Goal: Information Seeking & Learning: Learn about a topic

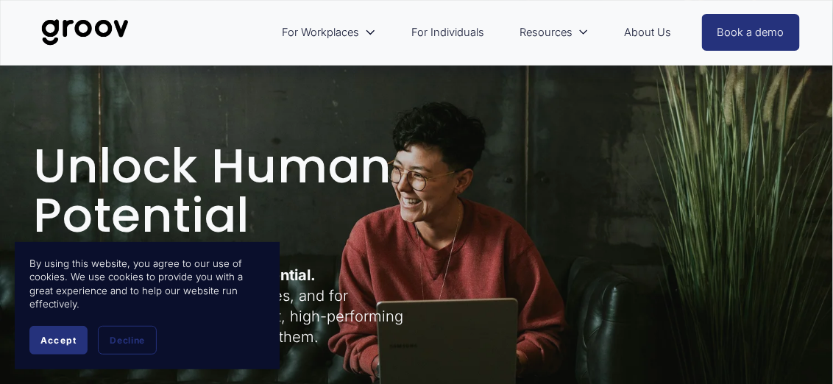
click at [56, 341] on span "Accept" at bounding box center [58, 340] width 36 height 11
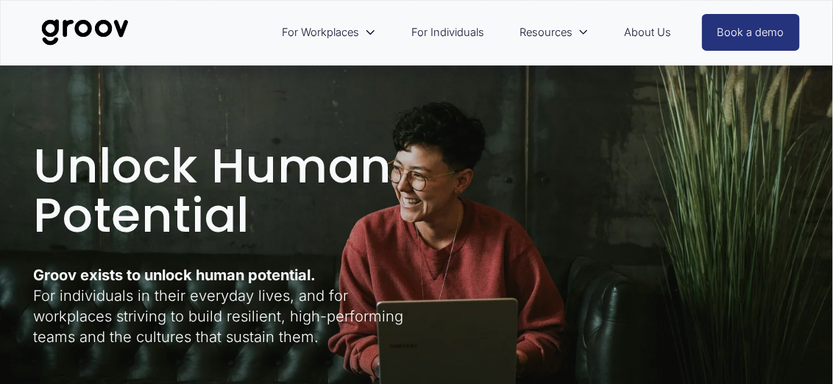
click at [56, 341] on p "Groov exists to unlock human potential. For individuals in their everyday lives…" at bounding box center [222, 306] width 379 height 82
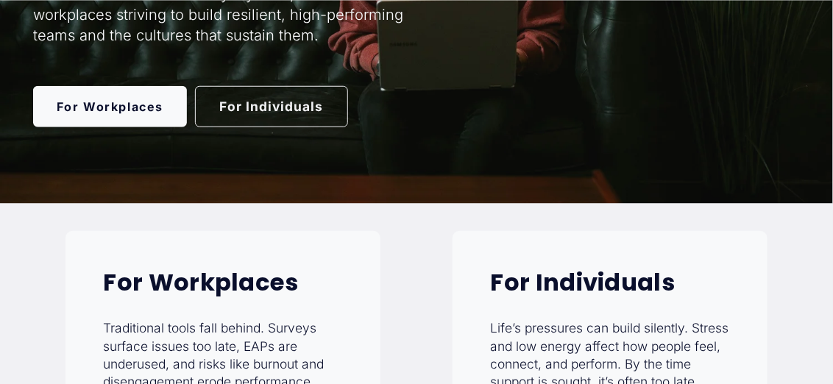
scroll to position [311, 0]
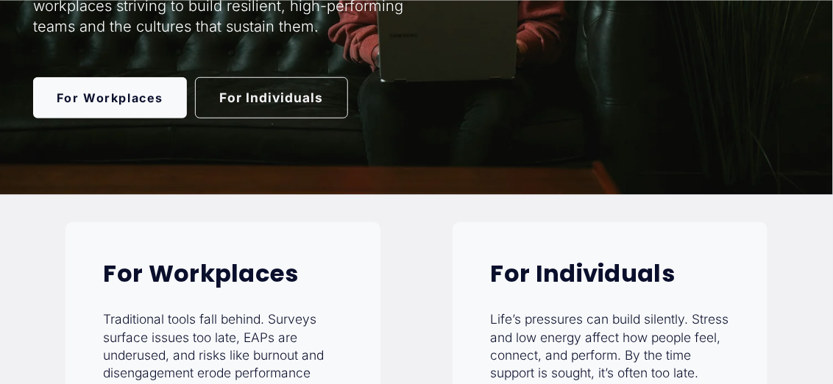
click at [295, 101] on link "For Individuals" at bounding box center [271, 97] width 153 height 41
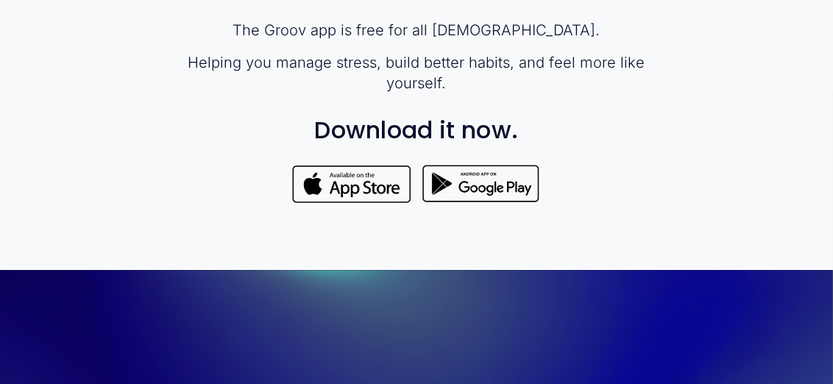
scroll to position [1059, 0]
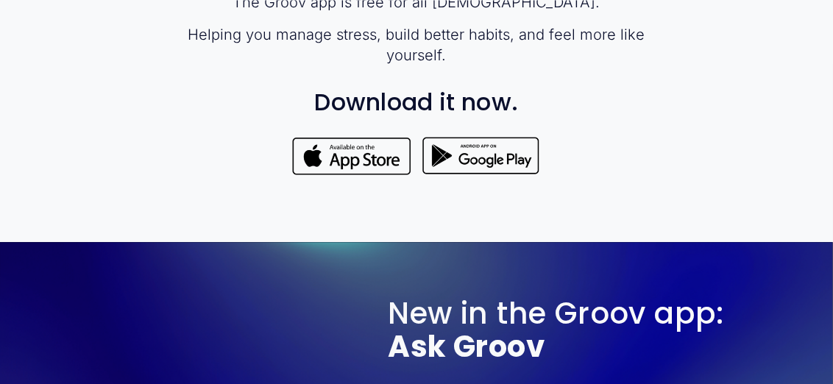
click at [453, 165] on div at bounding box center [480, 156] width 121 height 43
